Goal: Check status: Check status

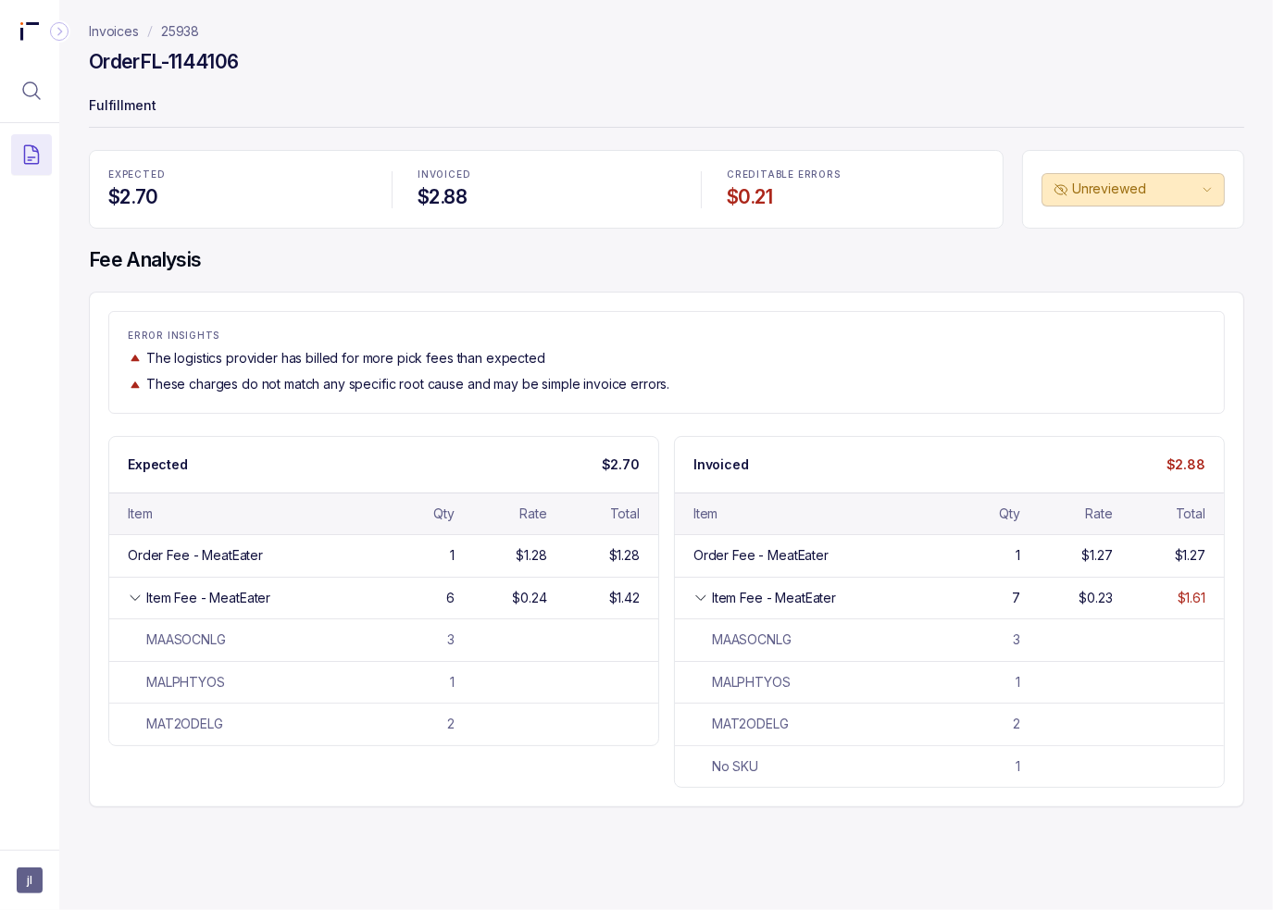
click at [969, 367] on div "ERROR INSIGHTS The logistics provider has billed for more pick fees than expect…" at bounding box center [666, 361] width 1114 height 63
click at [27, 82] on icon "Menu Icon Button MagnifyingGlassIcon" at bounding box center [31, 90] width 17 height 17
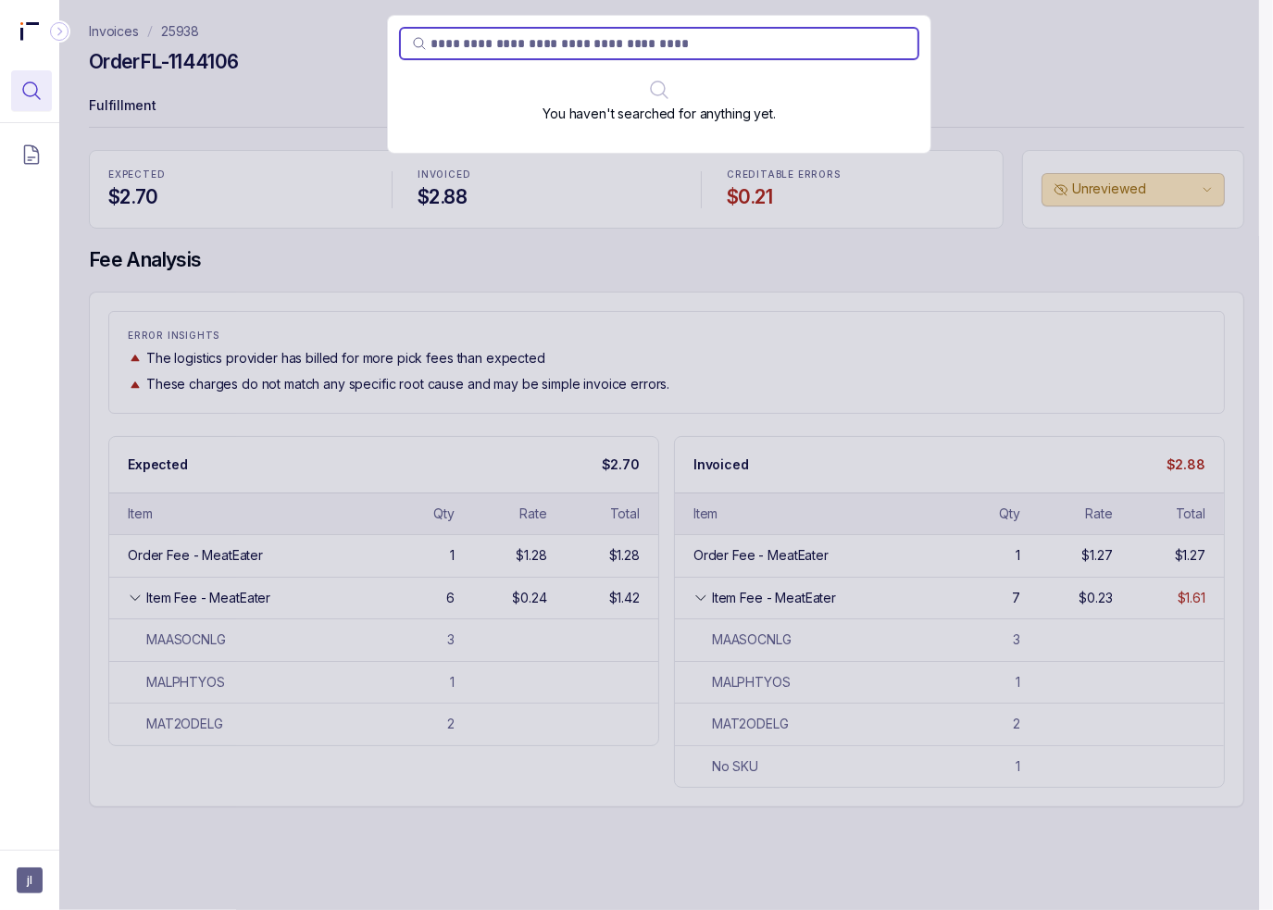
click at [1111, 414] on div "You haven't searched for anything yet." at bounding box center [659, 455] width 1200 height 910
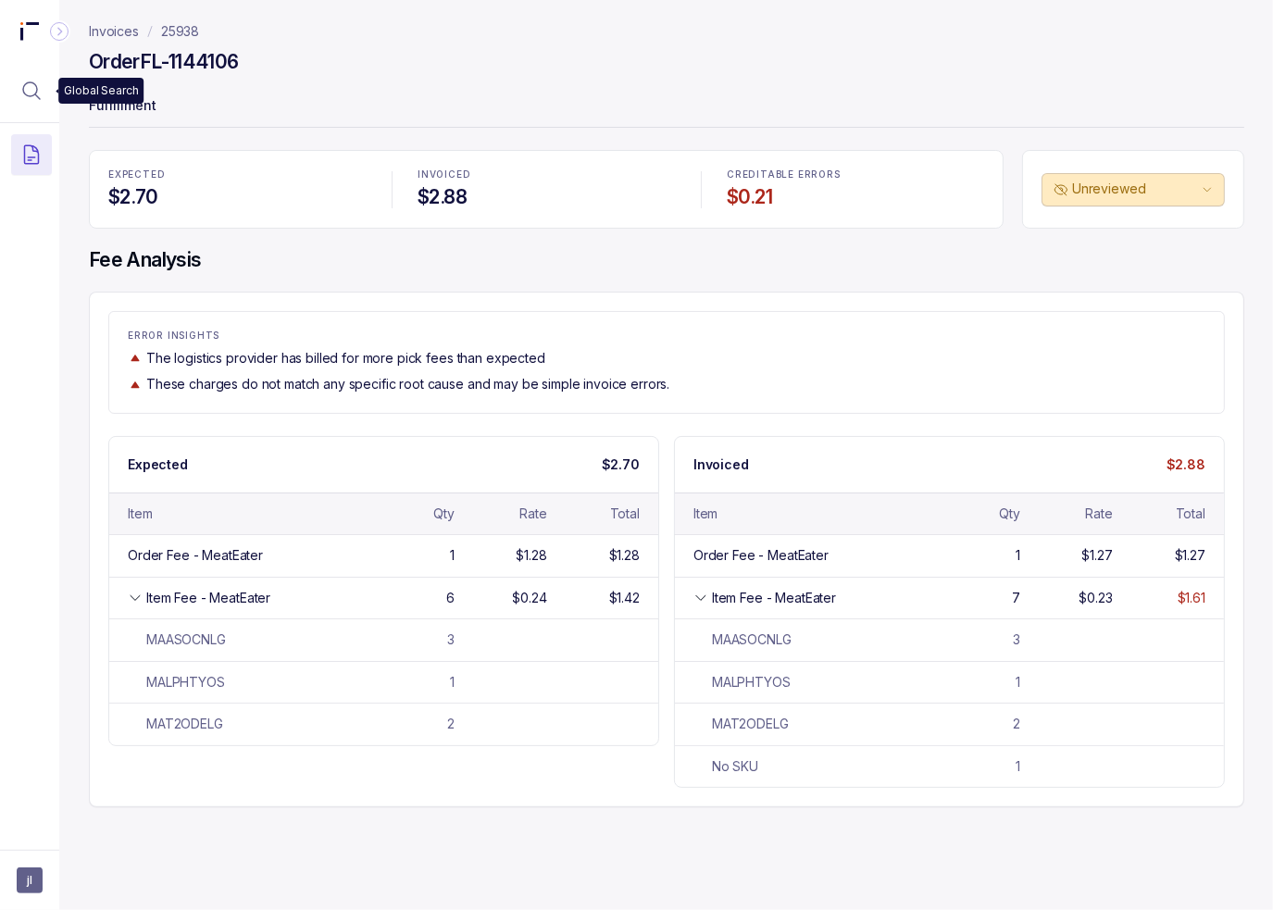
drag, startPoint x: 38, startPoint y: 97, endPoint x: 56, endPoint y: 96, distance: 17.6
click at [38, 97] on icon "Menu Icon Button MagnifyingGlassIcon" at bounding box center [31, 90] width 17 height 17
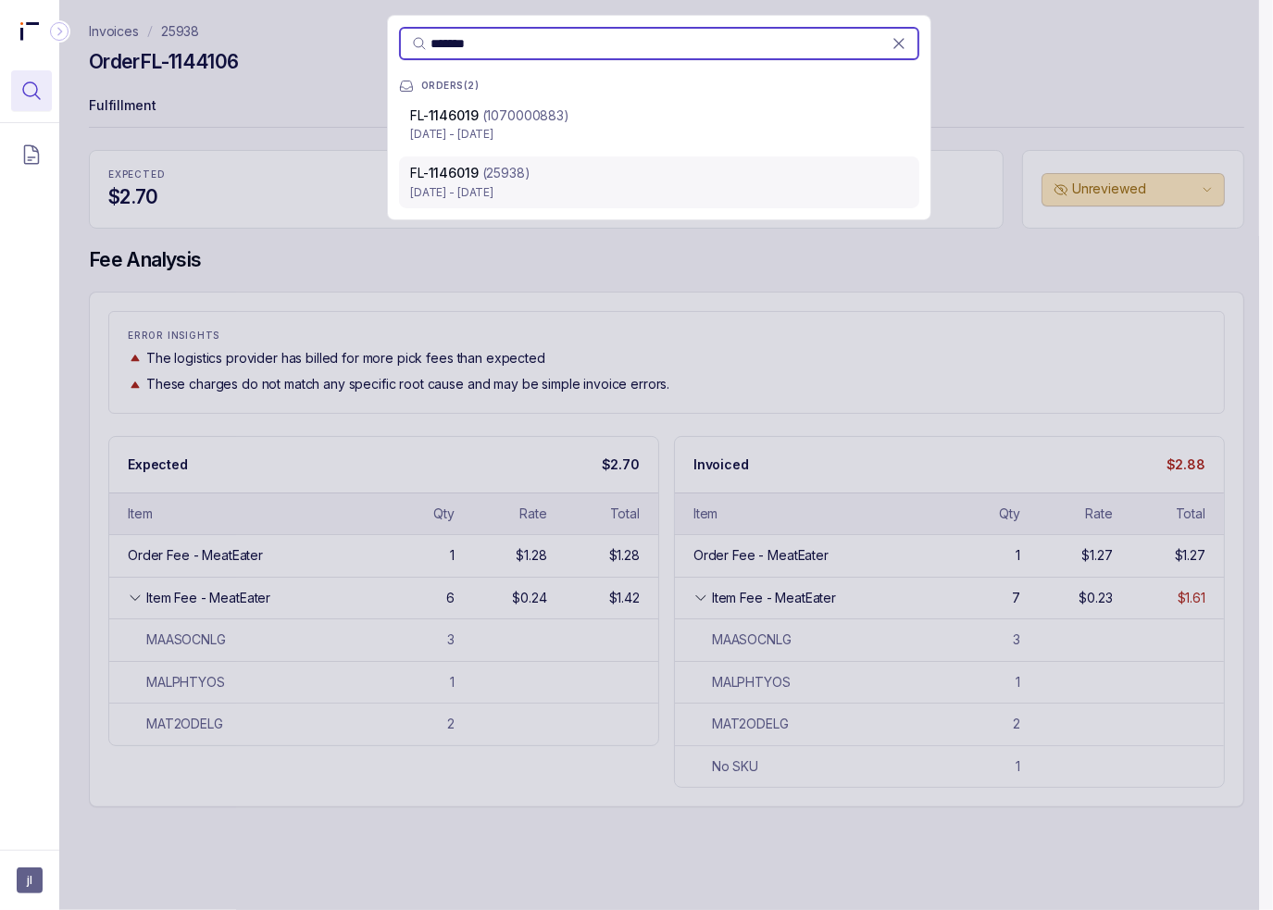
type input "*******"
click at [442, 191] on p "[DATE] - [DATE]" at bounding box center [659, 192] width 498 height 19
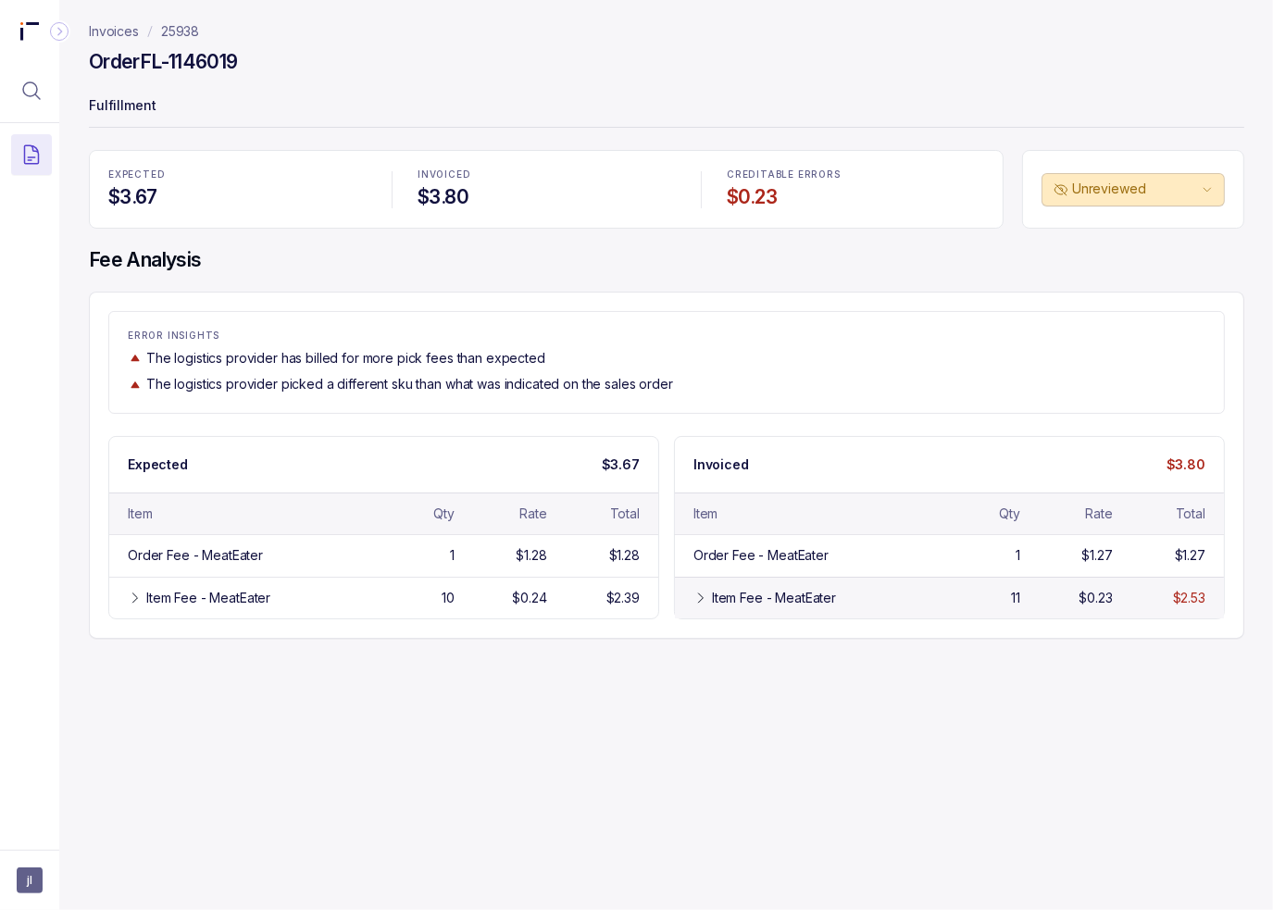
click at [700, 591] on icon at bounding box center [700, 598] width 15 height 15
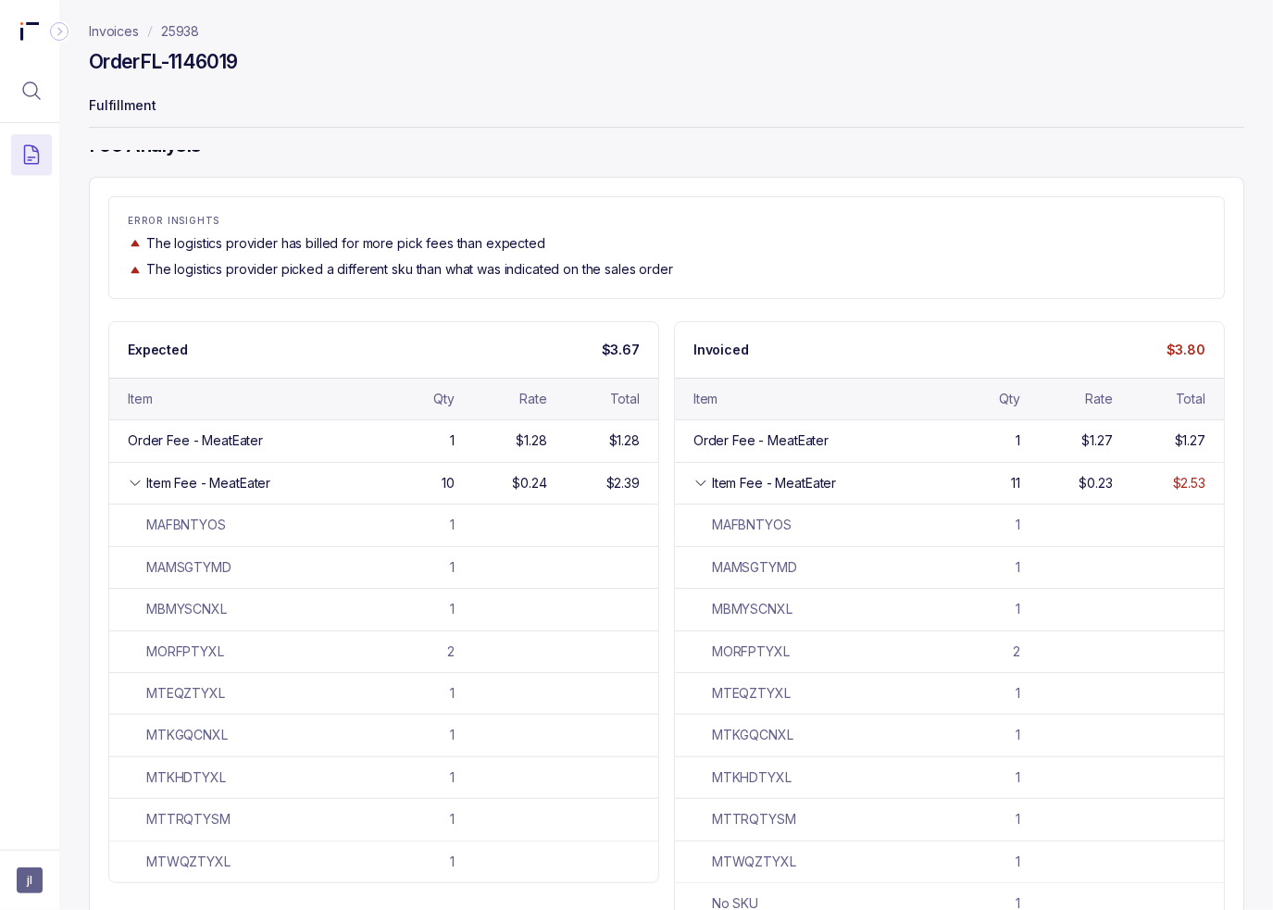
scroll to position [145, 0]
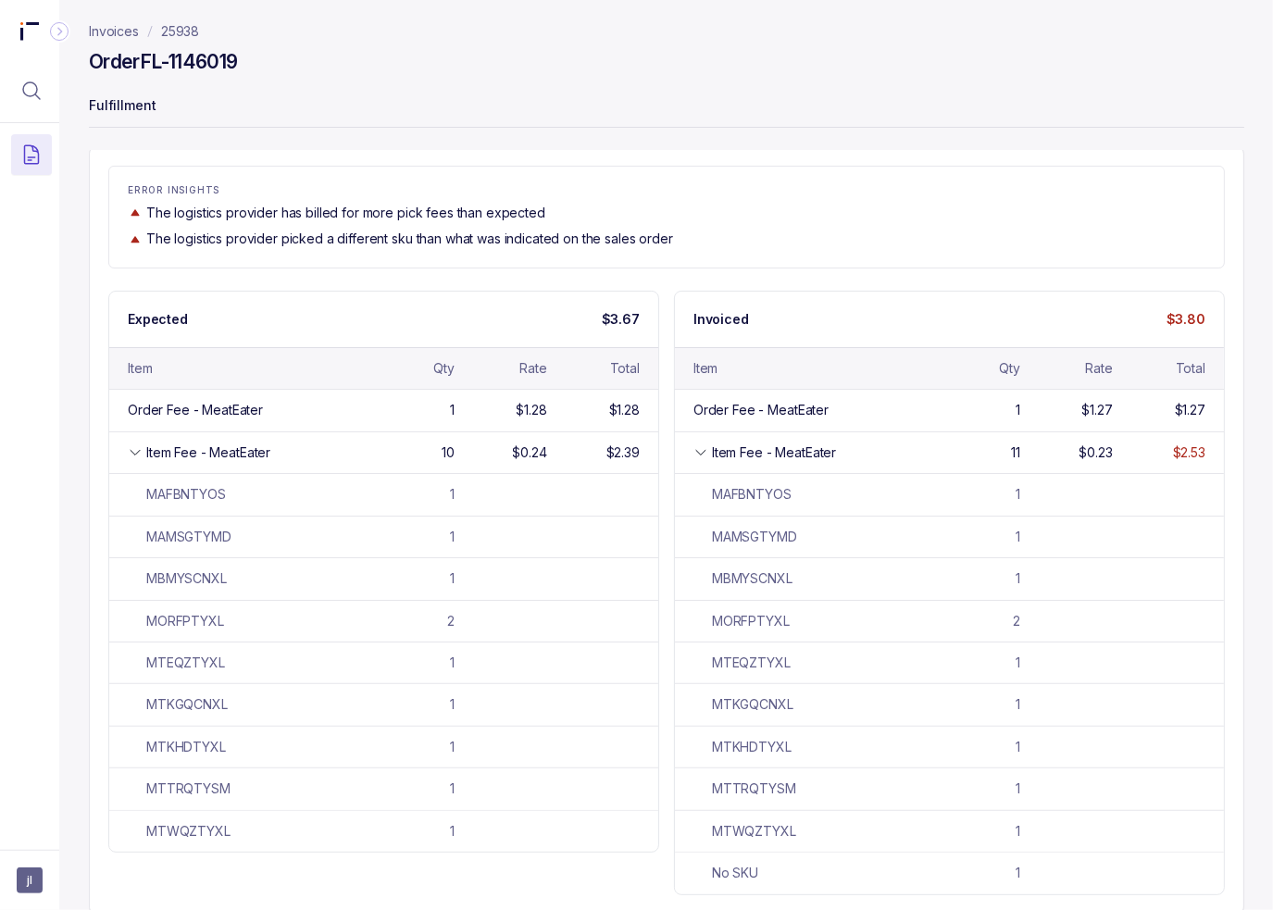
click at [525, 230] on p "The logistics provider picked a different sku than what was indicated on the sa…" at bounding box center [409, 239] width 527 height 19
drag, startPoint x: 201, startPoint y: 32, endPoint x: 160, endPoint y: 31, distance: 40.8
click at [160, 31] on nav "Invoices 25938" at bounding box center [666, 31] width 1155 height 19
copy p "25938"
click at [47, 96] on button "Menu Icon Button MagnifyingGlassIcon" at bounding box center [31, 90] width 41 height 41
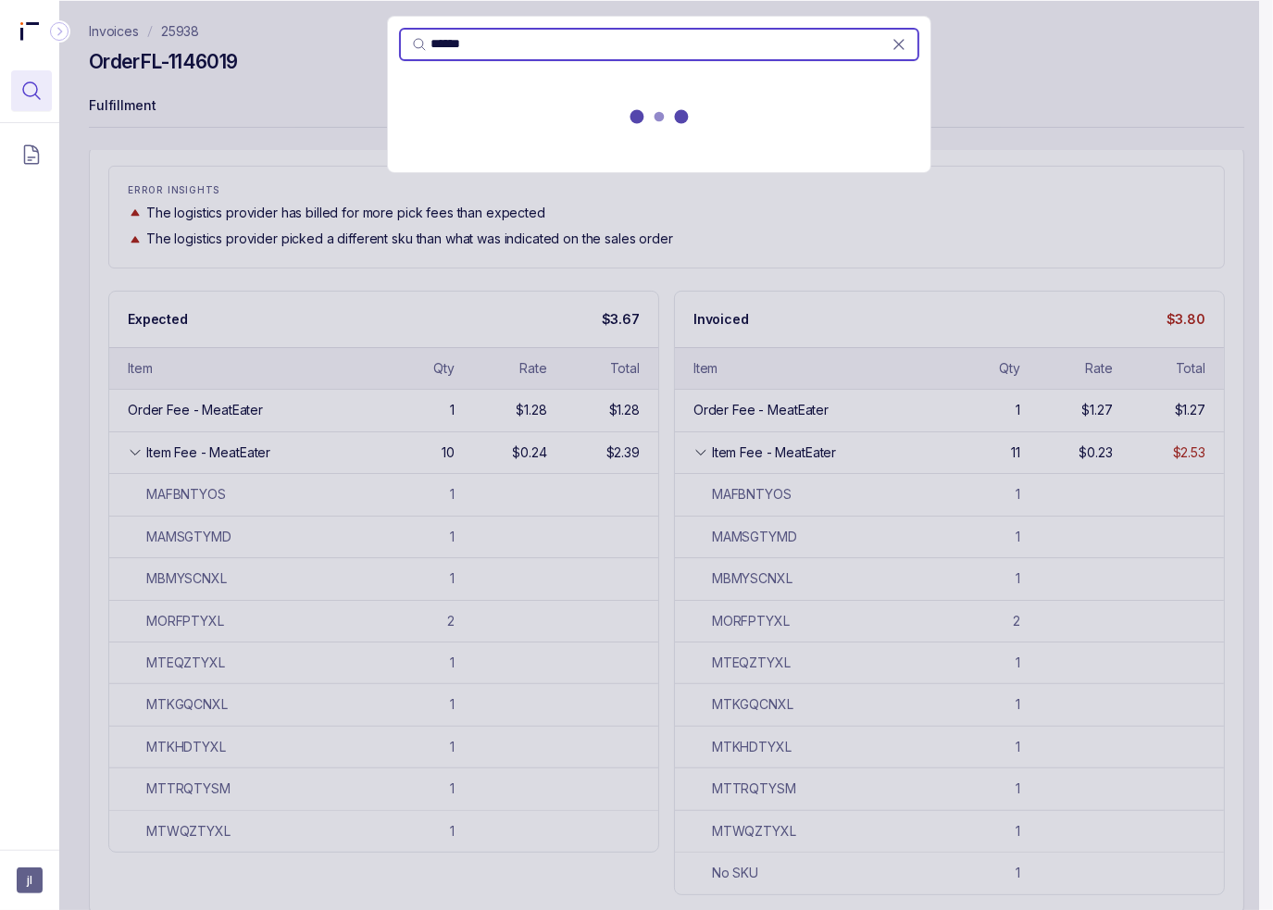
type input "******"
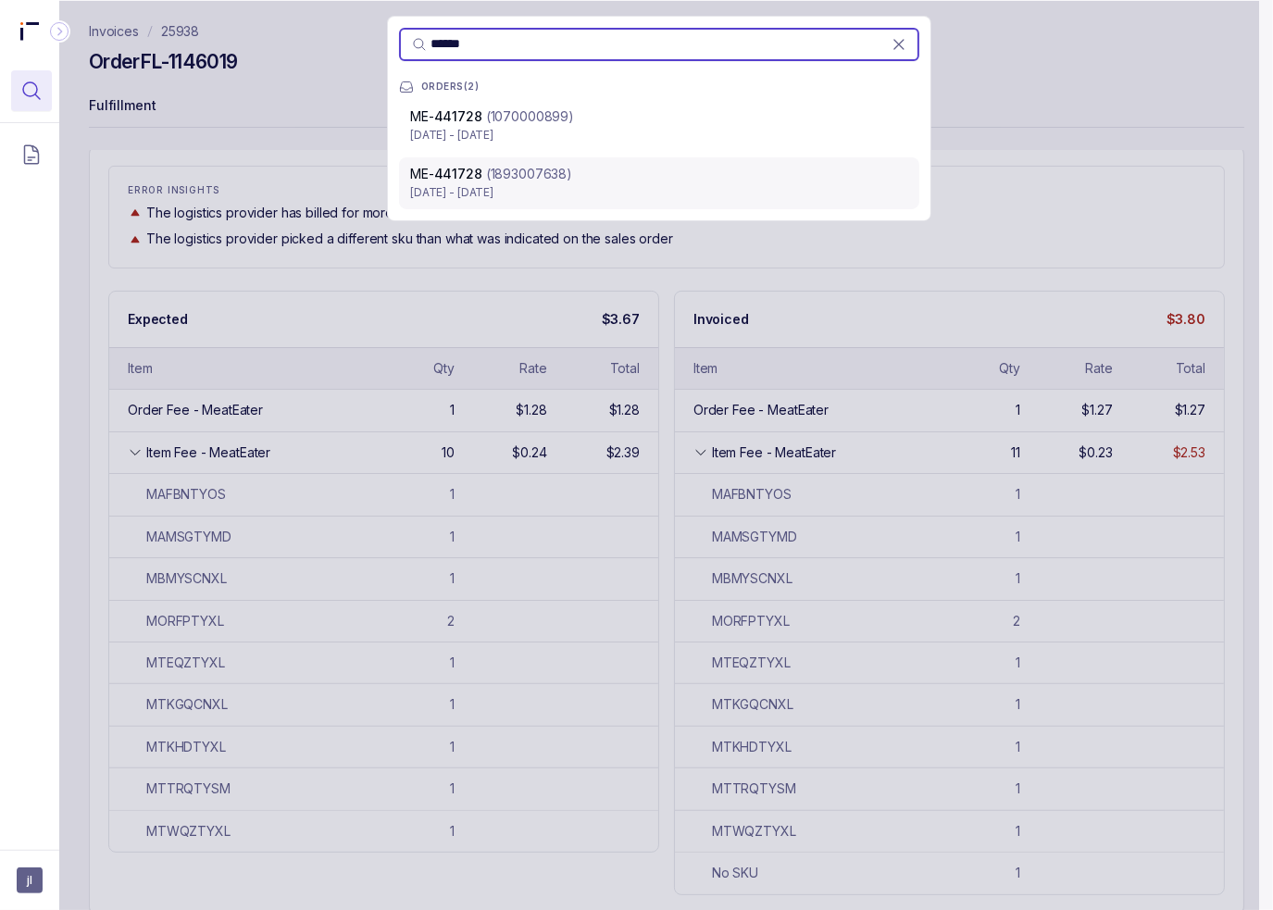
click at [518, 188] on p "[DATE] - [DATE]" at bounding box center [659, 192] width 498 height 19
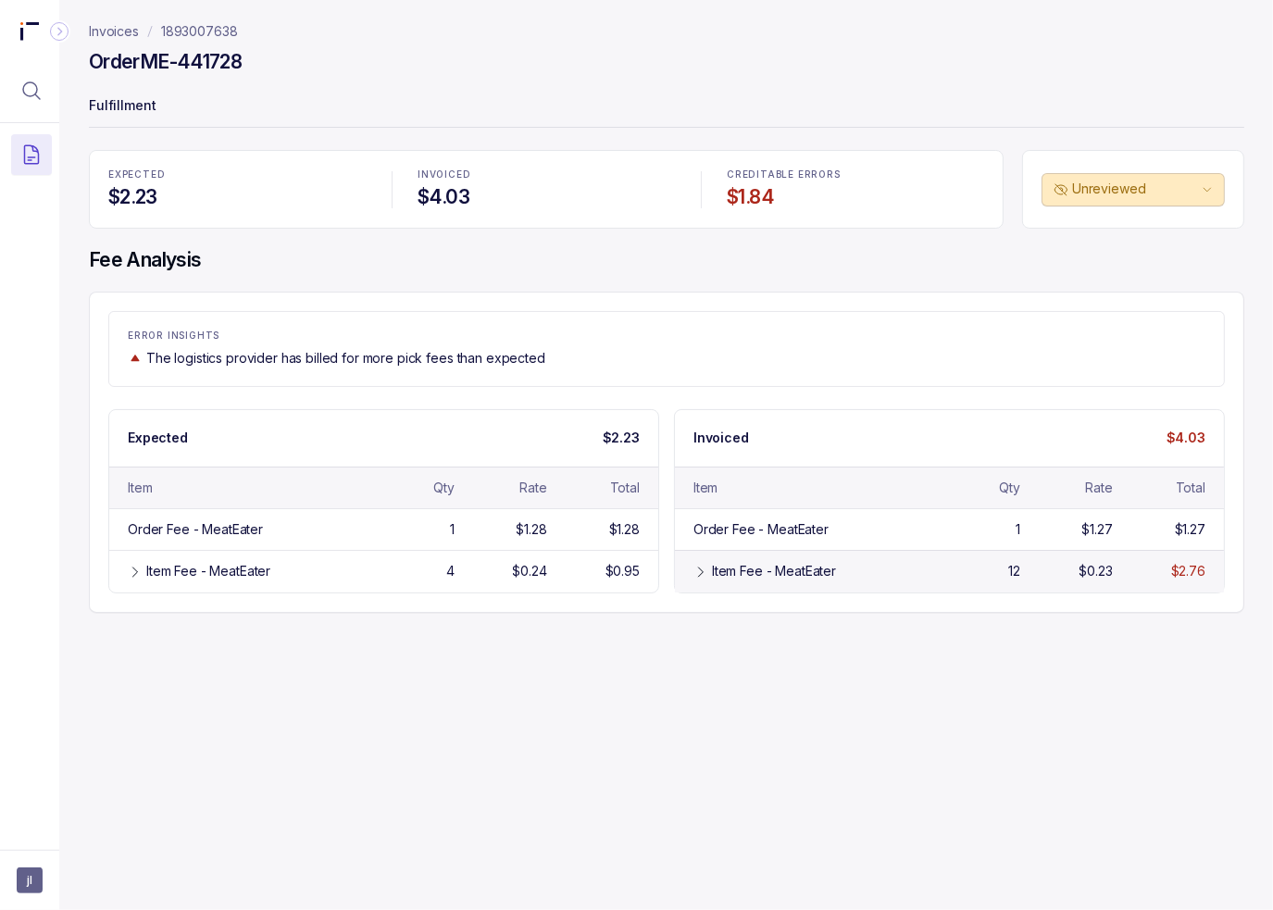
click at [837, 572] on div "Item Fee - MeatEater" at bounding box center [820, 571] width 216 height 19
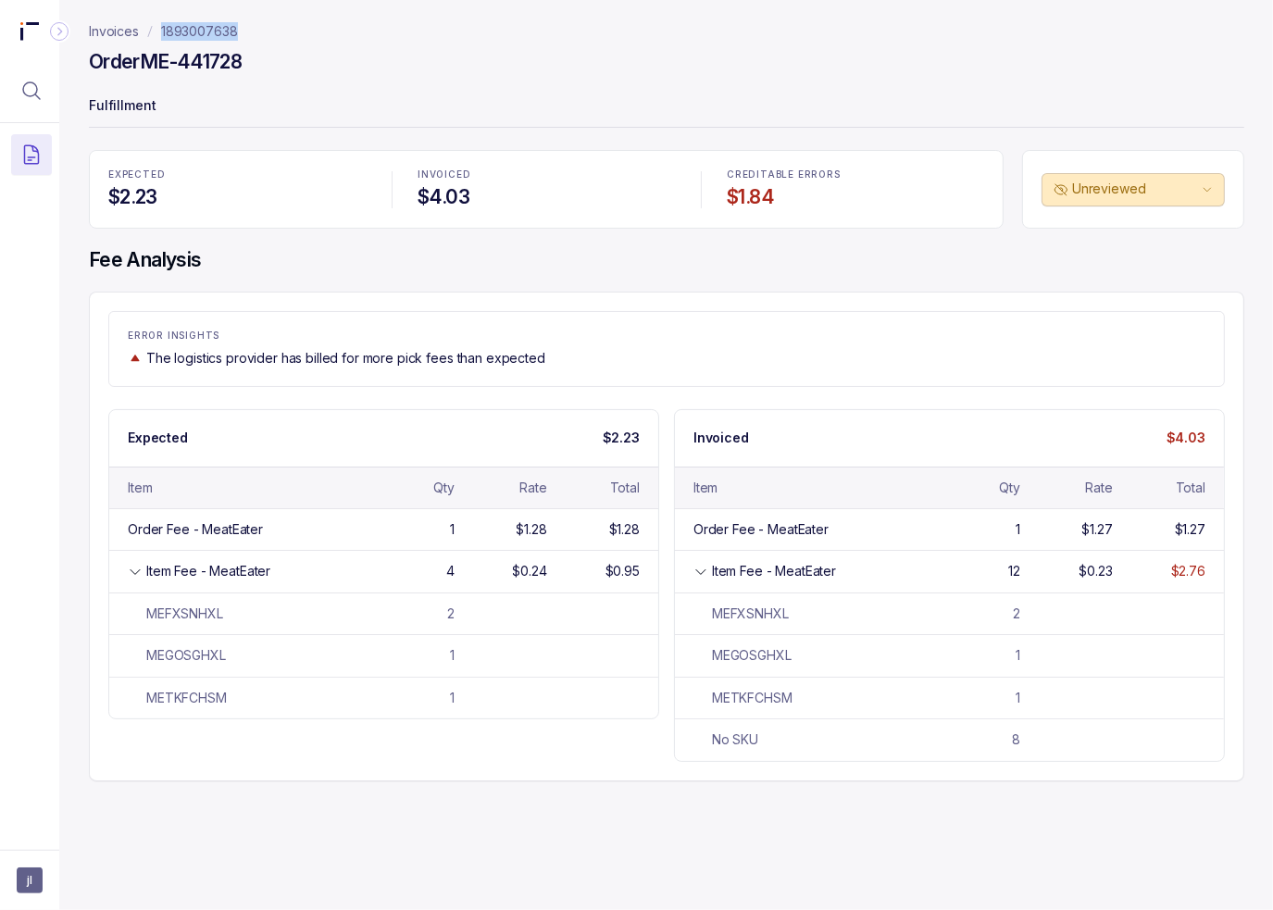
drag, startPoint x: 267, startPoint y: 36, endPoint x: 156, endPoint y: 35, distance: 110.2
click at [156, 35] on nav "Invoices 1893007638" at bounding box center [666, 31] width 1155 height 19
copy p "1893007638"
click at [35, 91] on icon "Menu Icon Button MagnifyingGlassIcon" at bounding box center [31, 91] width 22 height 22
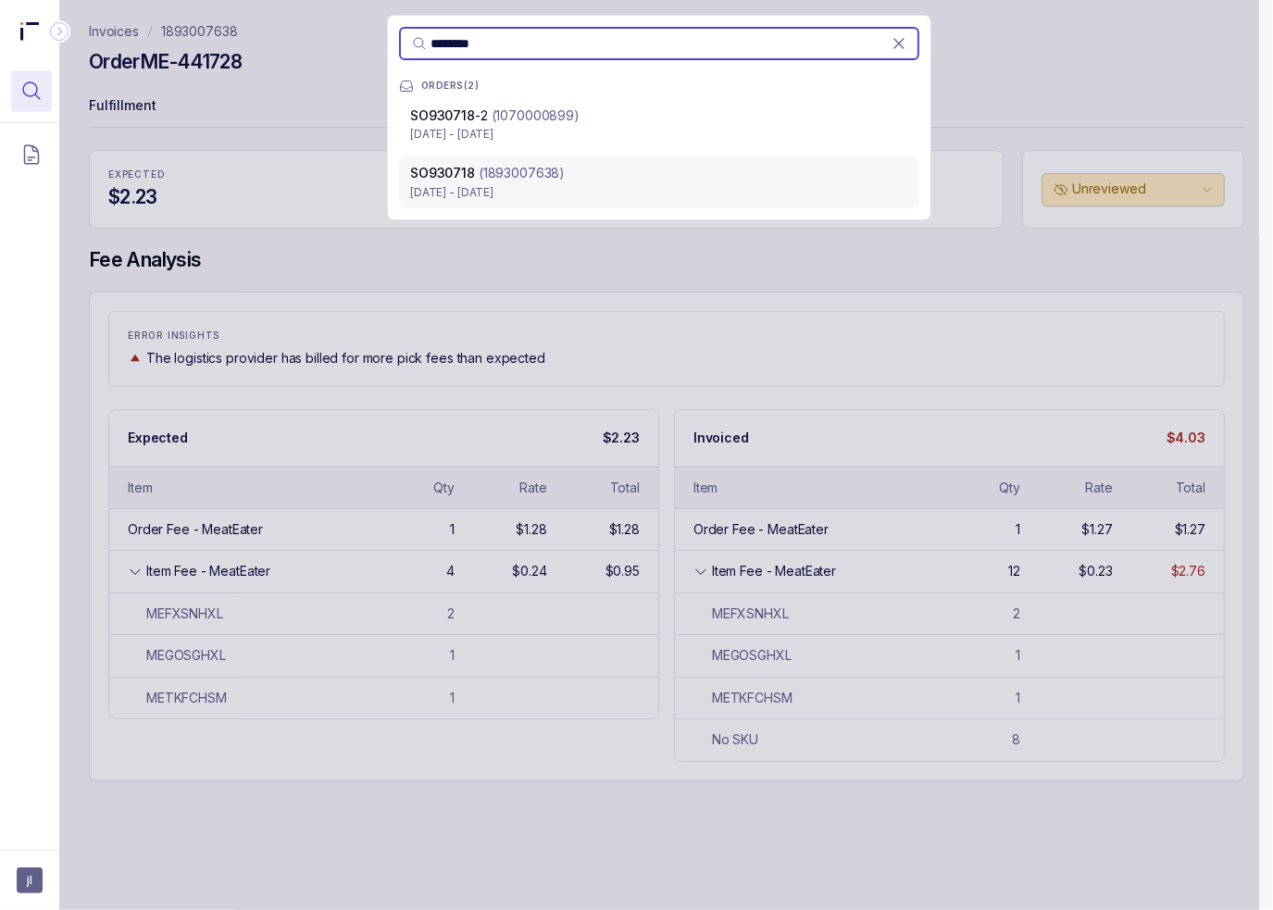
type input "********"
click at [537, 176] on p "(1893007638)" at bounding box center [522, 173] width 86 height 19
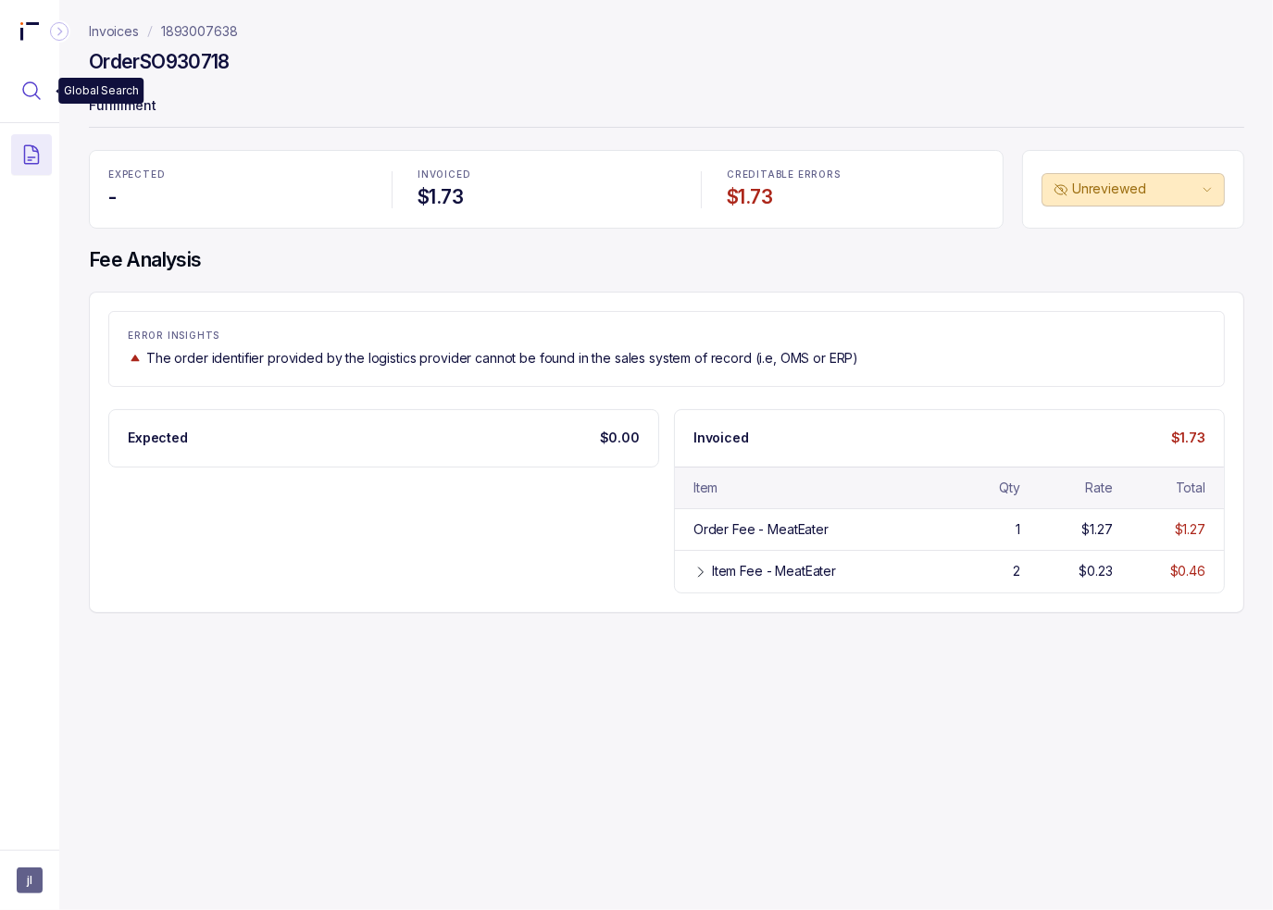
click at [40, 92] on icon "Menu Icon Button MagnifyingGlassIcon" at bounding box center [31, 91] width 22 height 22
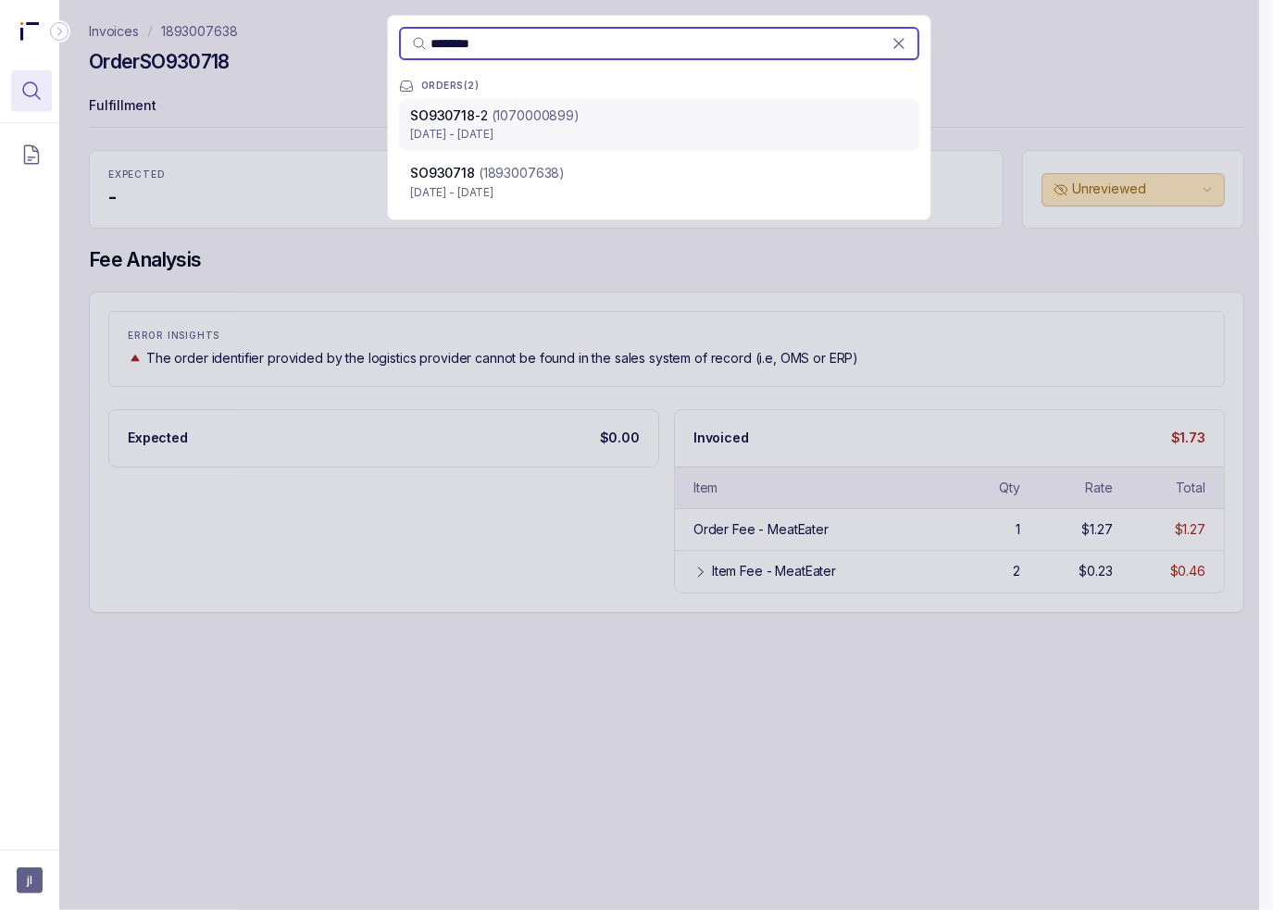
type input "********"
click at [515, 113] on p "(1070000899)" at bounding box center [536, 115] width 88 height 19
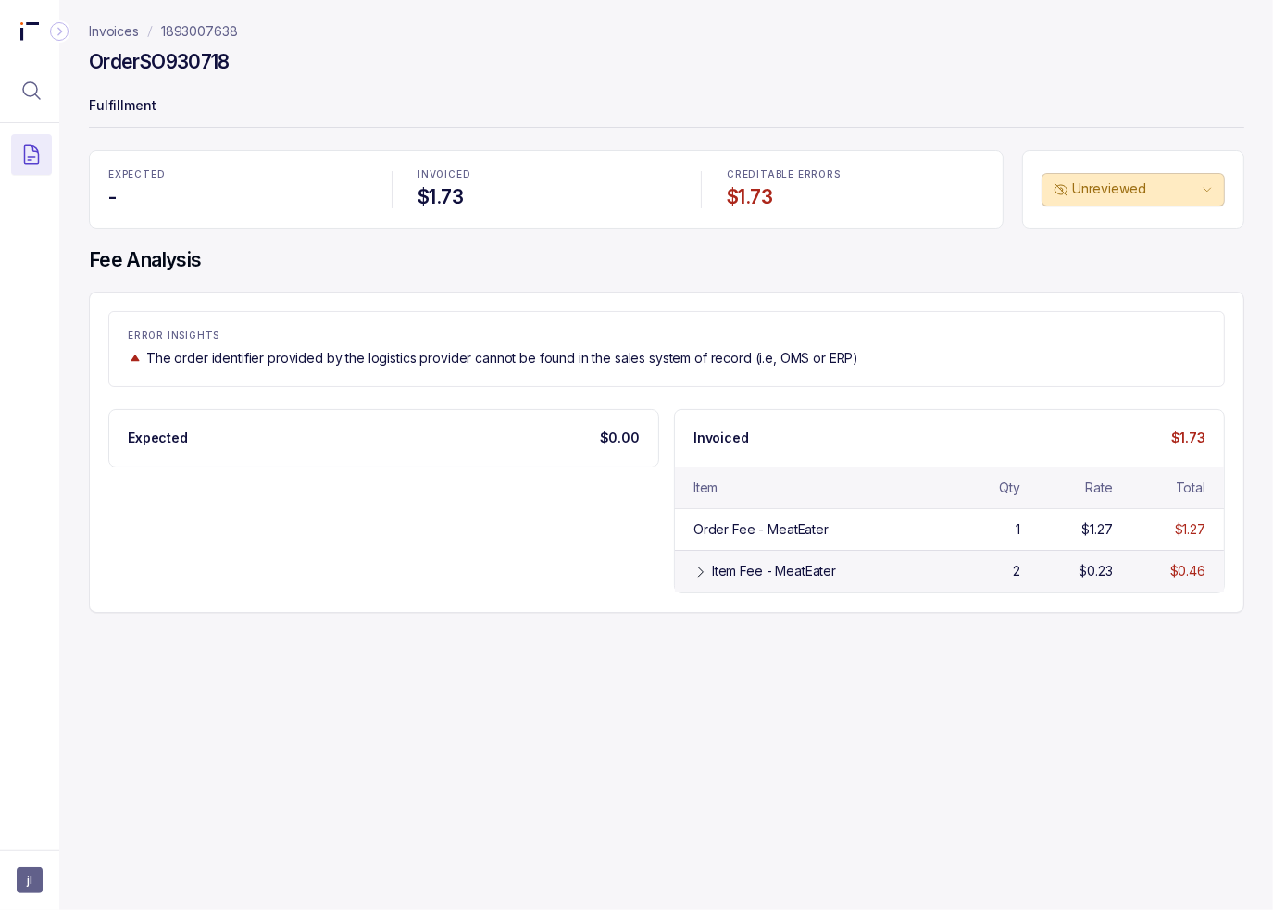
click at [694, 559] on div "Item Fee - MeatEater 2 $0.23 $0.46" at bounding box center [949, 571] width 549 height 42
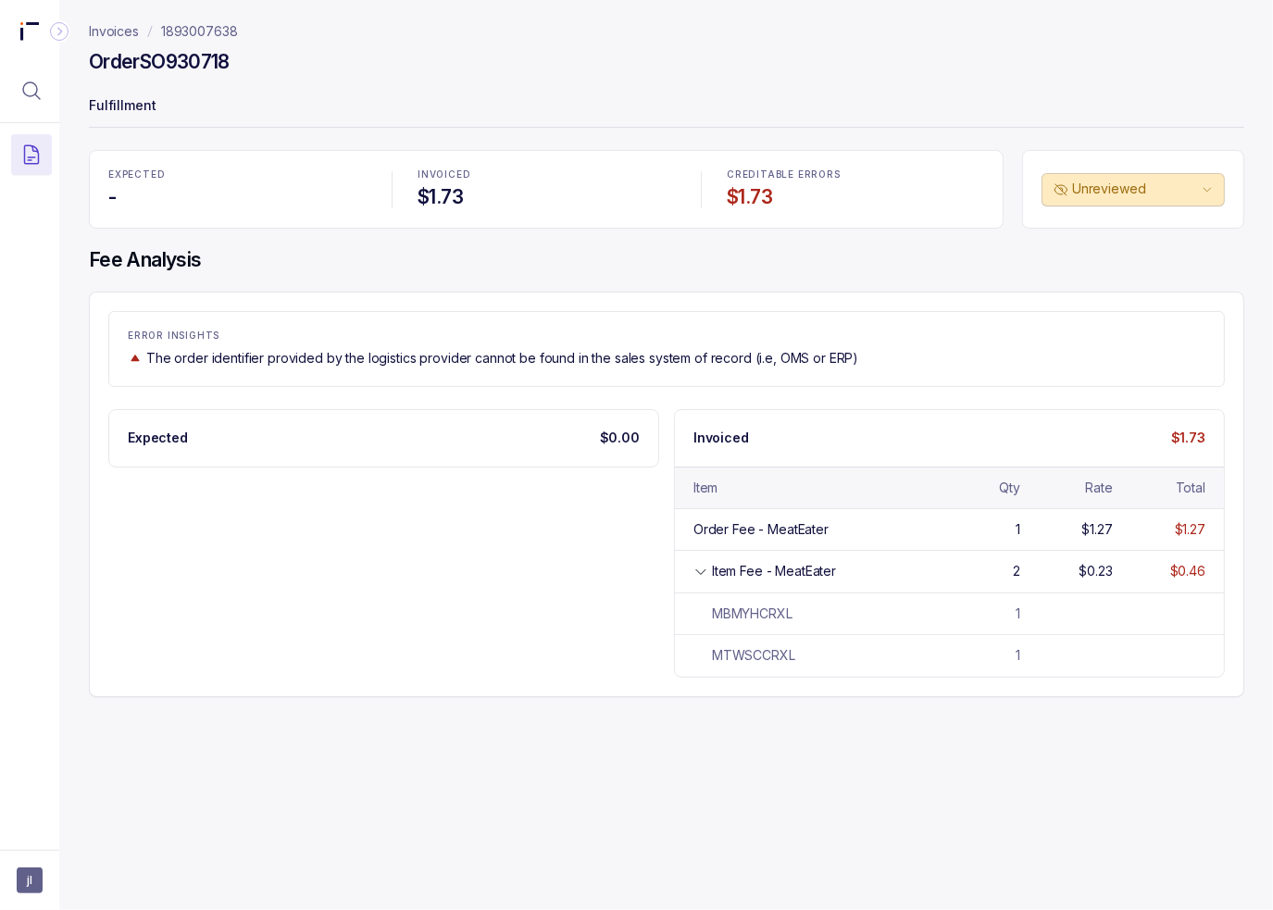
click at [494, 588] on div "Expected $0.00 Invoiced $1.73 Item Qty Rate Total Order Fee - MeatEater 1 $1.27…" at bounding box center [666, 543] width 1116 height 268
click at [492, 584] on div "Expected $0.00 Invoiced $1.73 Item Qty Rate Total Order Fee - MeatEater 1 $1.27…" at bounding box center [666, 543] width 1116 height 268
click at [965, 753] on div "Invoices 1893007638 Order SO930718 Fulfillment EXPECTED - INVOICED $1.73 CREDIT…" at bounding box center [659, 455] width 1200 height 910
